Goal: Communication & Community: Ask a question

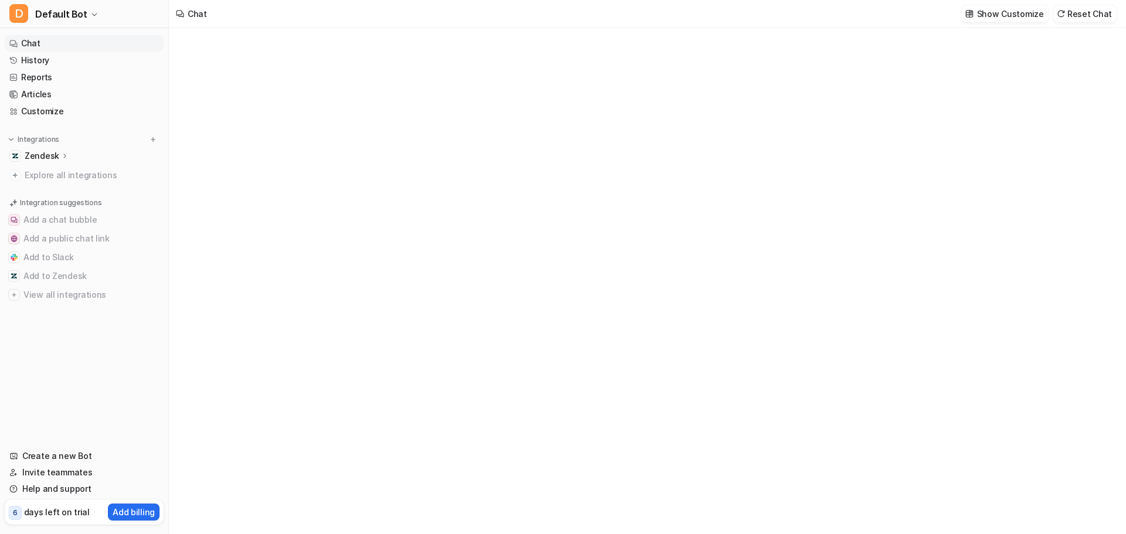
type textarea "**********"
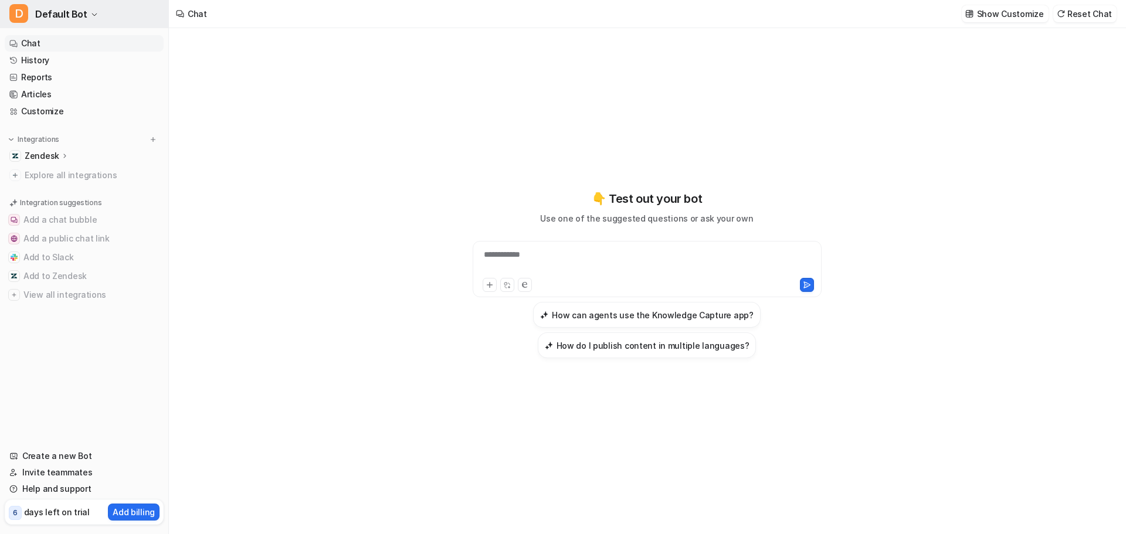
click at [82, 7] on span "Default Bot" at bounding box center [61, 14] width 52 height 16
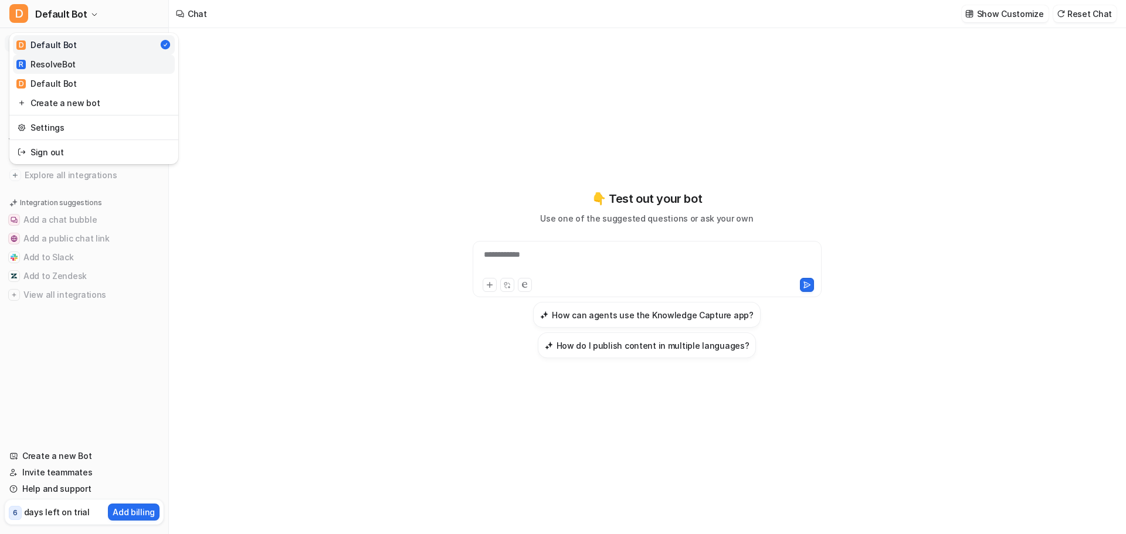
click at [63, 69] on div "R ResolveBot" at bounding box center [45, 64] width 59 height 12
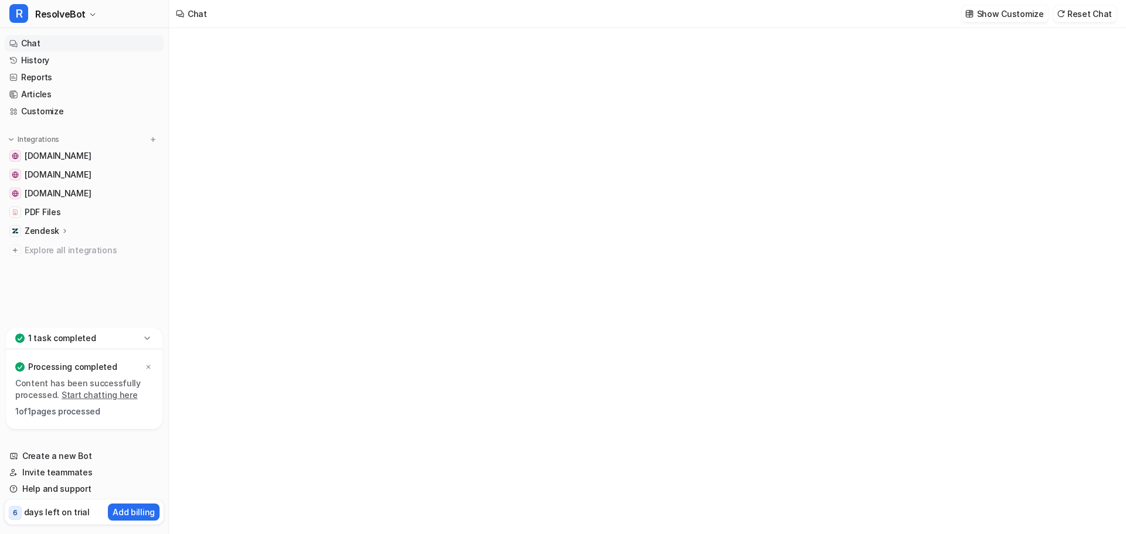
type textarea "**********"
